Goal: Use online tool/utility: Utilize a website feature to perform a specific function

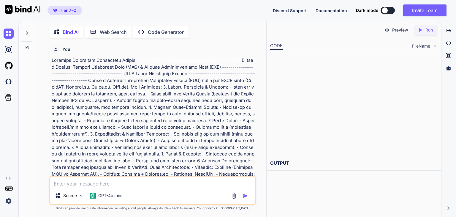
scroll to position [7627, 0]
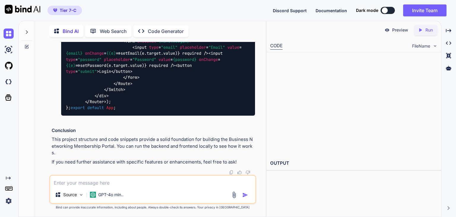
scroll to position [8649, 0]
click at [139, 184] on textarea at bounding box center [152, 181] width 205 height 11
type textarea "can you generate code"
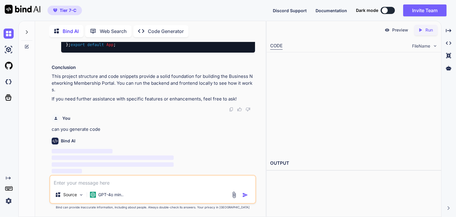
scroll to position [8880, 0]
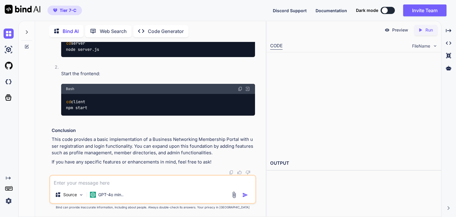
scroll to position [10243, 0]
click at [124, 181] on textarea at bounding box center [152, 181] width 205 height 11
type textarea "can you display it in"
click at [153, 28] on p "Code Generator" at bounding box center [166, 31] width 36 height 7
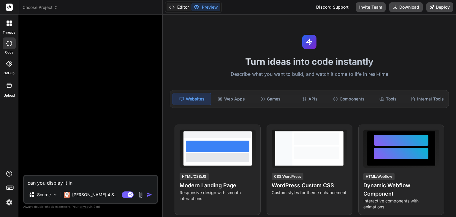
click at [182, 6] on button "Editor" at bounding box center [179, 7] width 25 height 8
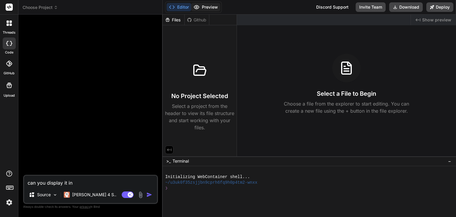
click at [208, 7] on button "Preview" at bounding box center [205, 7] width 29 height 8
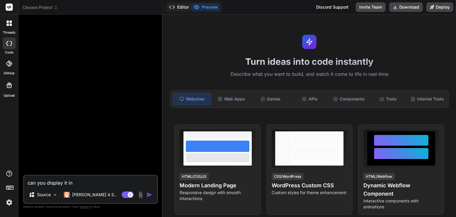
click at [183, 7] on button "Editor" at bounding box center [179, 7] width 25 height 8
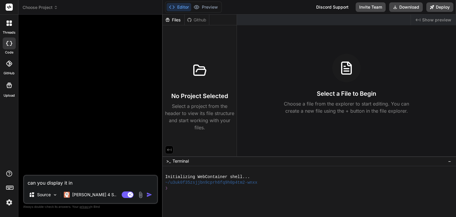
click at [8, 88] on icon at bounding box center [9, 85] width 7 height 7
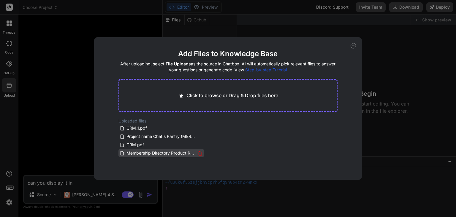
click at [139, 155] on span "Membership Directory Product Requirements Document and Implementation Plan.txt" at bounding box center [161, 152] width 70 height 7
click at [8, 203] on div "Add Files to Knowledge Base After uploading, select File Uploads as the source …" at bounding box center [228, 108] width 456 height 217
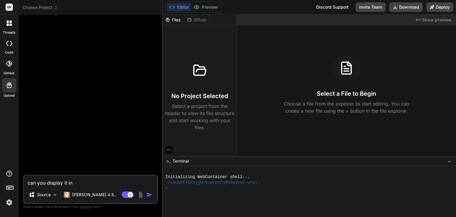
click at [8, 203] on img at bounding box center [9, 202] width 10 height 10
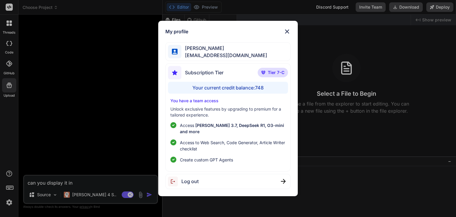
drag, startPoint x: 201, startPoint y: 104, endPoint x: 189, endPoint y: 105, distance: 12.8
click at [189, 104] on p "You have a team access" at bounding box center [227, 101] width 115 height 6
click at [285, 32] on img at bounding box center [287, 31] width 7 height 7
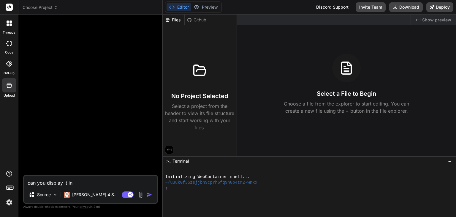
click at [7, 199] on img at bounding box center [9, 202] width 10 height 10
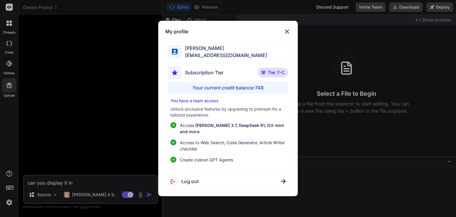
click at [7, 204] on div "My profile madhavi kond madhavikond674@gmail.com Subscription Tier Tier 7-C You…" at bounding box center [228, 108] width 456 height 217
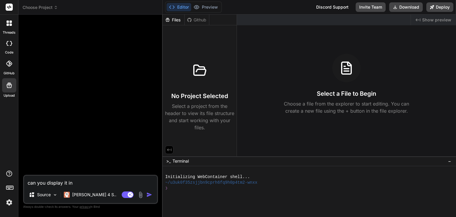
click at [7, 204] on img at bounding box center [9, 202] width 10 height 10
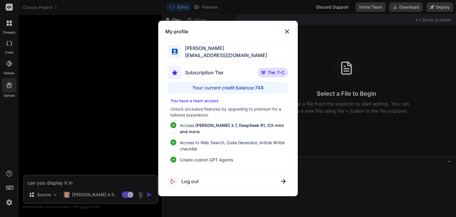
click at [8, 85] on div "My profile madhavi kond madhavikond674@gmail.com Subscription Tier Tier 7-C You…" at bounding box center [228, 108] width 456 height 217
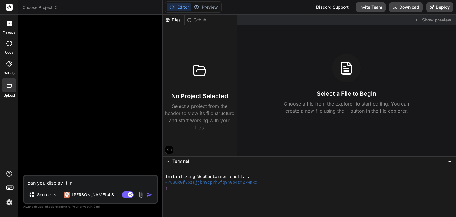
click at [8, 85] on icon at bounding box center [9, 85] width 7 height 7
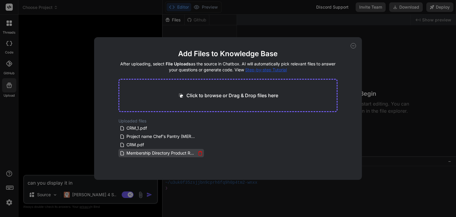
click at [122, 154] on icon at bounding box center [122, 153] width 5 height 5
click at [81, 208] on div "Add Files to Knowledge Base After uploading, select File Uploads as the source …" at bounding box center [228, 108] width 456 height 217
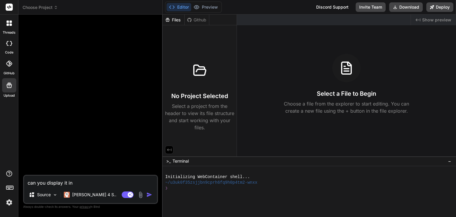
click at [11, 197] on img at bounding box center [9, 202] width 10 height 10
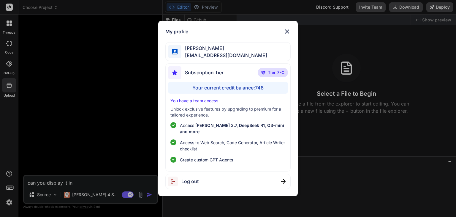
click at [10, 198] on div "My profile madhavi kond madhavikond674@gmail.com Subscription Tier Tier 7-C You…" at bounding box center [228, 108] width 456 height 217
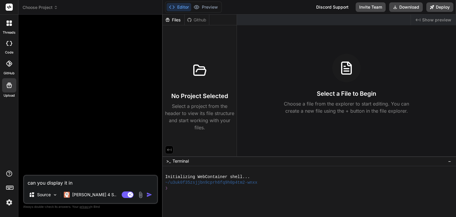
click at [10, 198] on img at bounding box center [9, 202] width 10 height 10
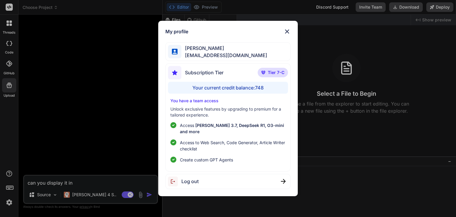
click at [330, 139] on div "My profile madhavi kond madhavikond674@gmail.com Subscription Tier Tier 7-C You…" at bounding box center [228, 108] width 456 height 217
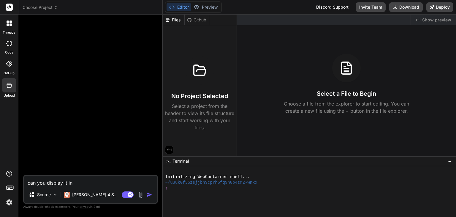
click at [335, 79] on div "Select a File to Begin Choose a file from the explorer to start editing. You ca…" at bounding box center [346, 84] width 219 height 61
click at [343, 72] on icon at bounding box center [346, 68] width 14 height 14
click at [342, 104] on p "Choose a file from the explorer to start editing. You can create a new file usi…" at bounding box center [346, 107] width 133 height 14
click at [9, 92] on div at bounding box center [9, 85] width 14 height 14
type textarea "x"
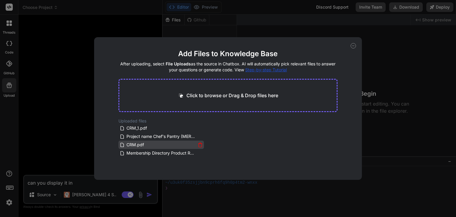
click at [124, 144] on icon at bounding box center [122, 144] width 5 height 5
click at [121, 145] on icon at bounding box center [122, 144] width 5 height 5
